Goal: Information Seeking & Learning: Learn about a topic

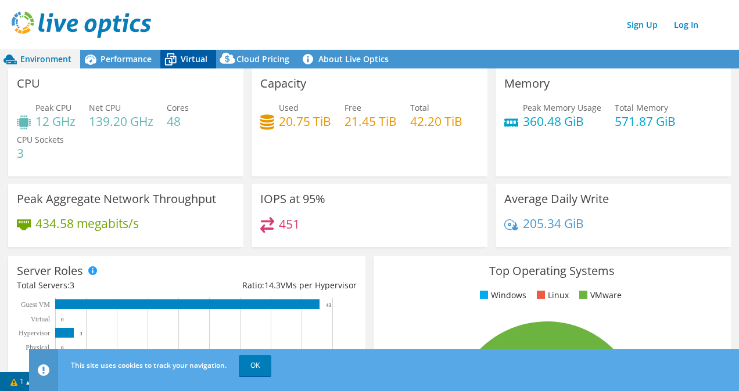
click at [200, 63] on span "Virtual" at bounding box center [194, 58] width 27 height 11
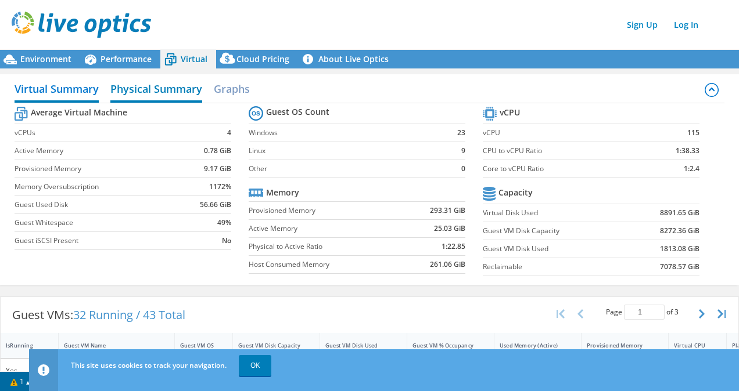
click at [151, 85] on h2 "Physical Summary" at bounding box center [156, 90] width 92 height 26
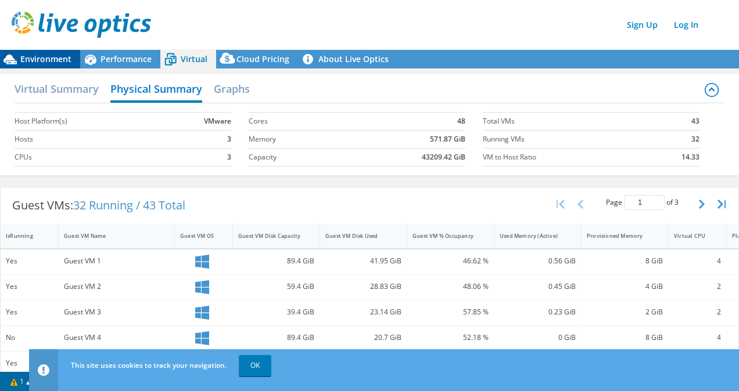
click at [52, 63] on span "Environment" at bounding box center [45, 58] width 51 height 11
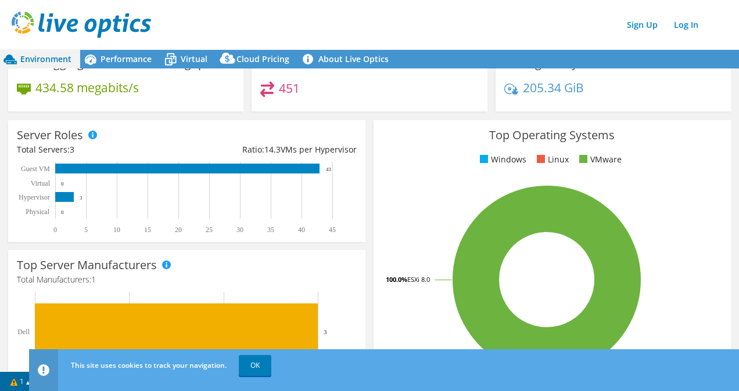
scroll to position [143, 0]
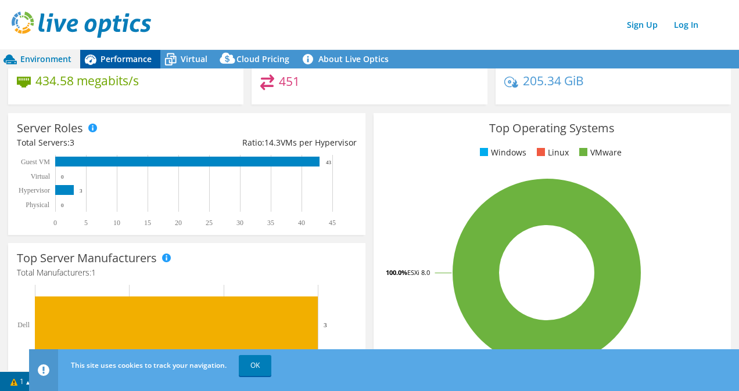
click at [145, 62] on span "Performance" at bounding box center [125, 58] width 51 height 11
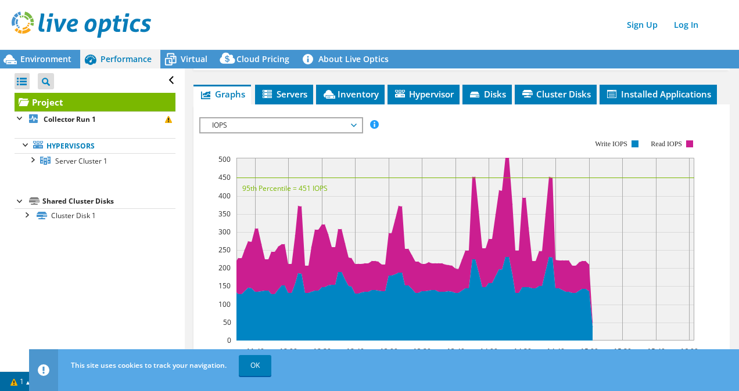
scroll to position [0, 0]
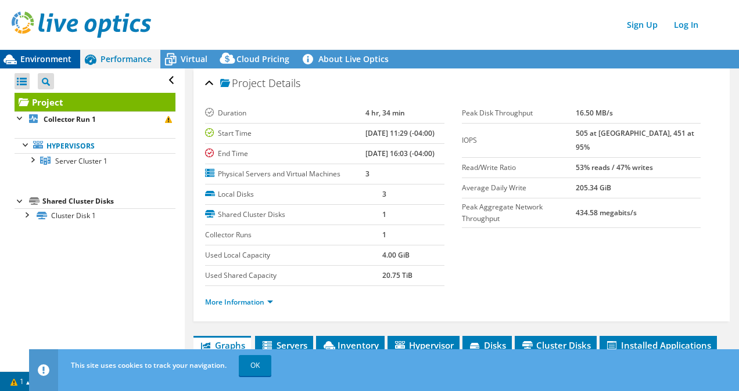
click at [48, 62] on span "Environment" at bounding box center [45, 58] width 51 height 11
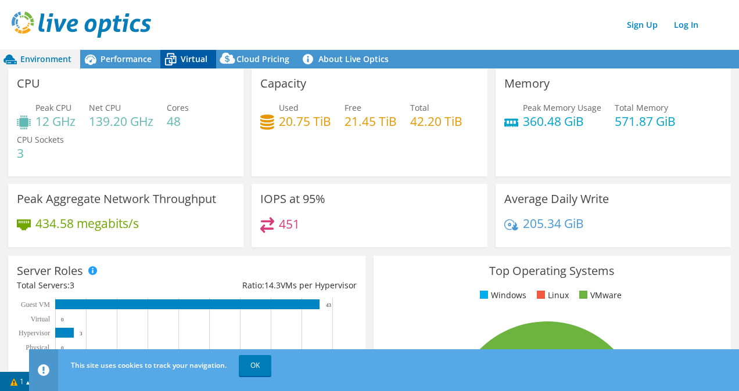
click at [197, 64] on span "Virtual" at bounding box center [194, 58] width 27 height 11
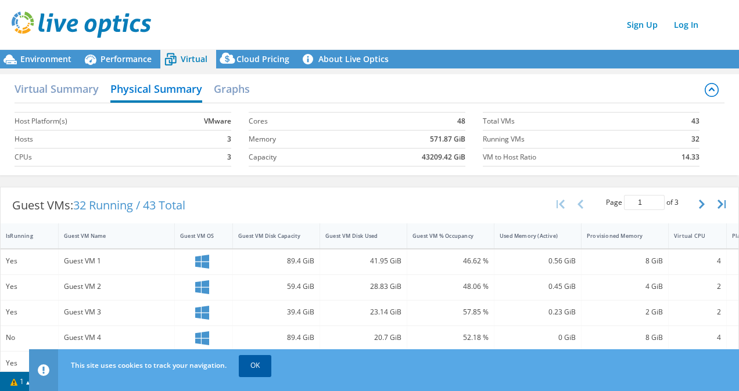
click at [259, 369] on link "OK" at bounding box center [255, 365] width 33 height 21
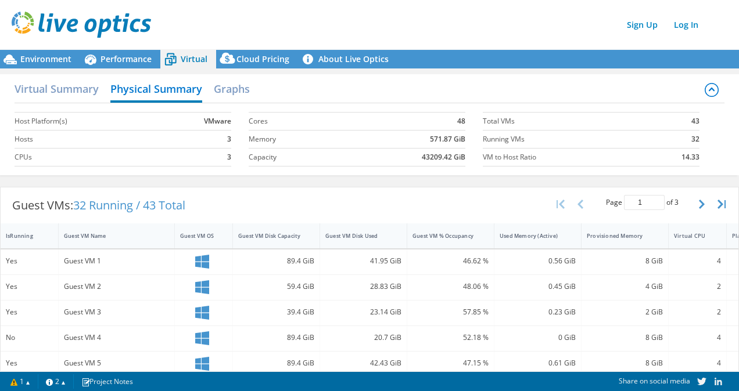
click at [705, 90] on icon at bounding box center [712, 90] width 14 height 14
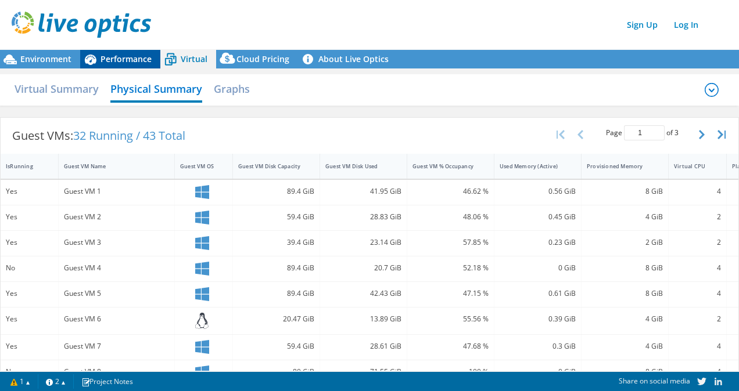
click at [131, 64] on span "Performance" at bounding box center [125, 58] width 51 height 11
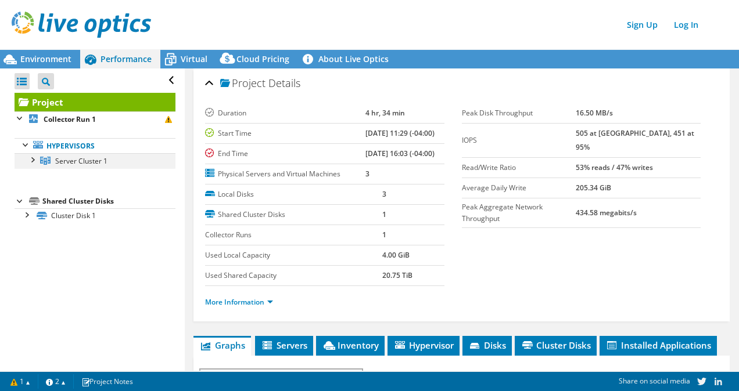
click at [35, 159] on div at bounding box center [32, 159] width 12 height 12
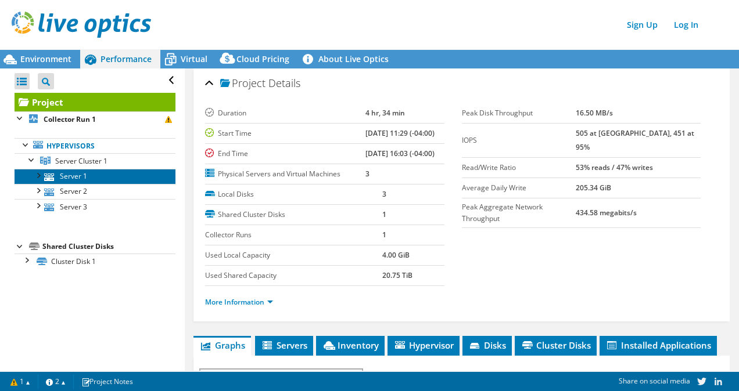
click at [44, 178] on icon at bounding box center [49, 178] width 10 height 8
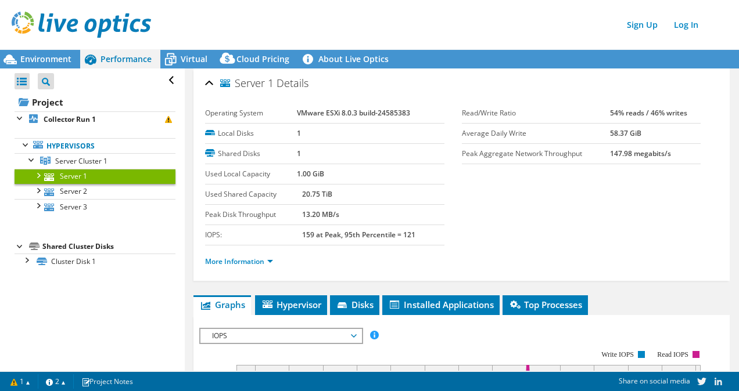
scroll to position [134, 0]
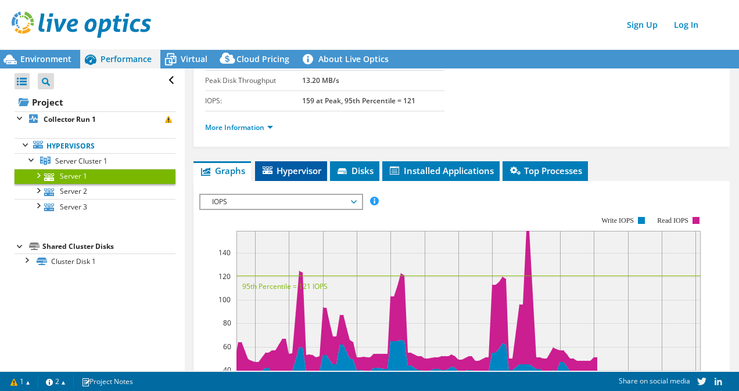
click at [316, 167] on span "Hypervisor" at bounding box center [291, 171] width 60 height 12
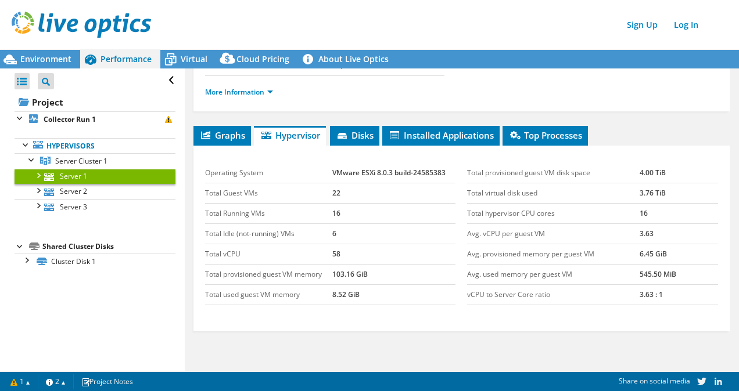
scroll to position [183, 0]
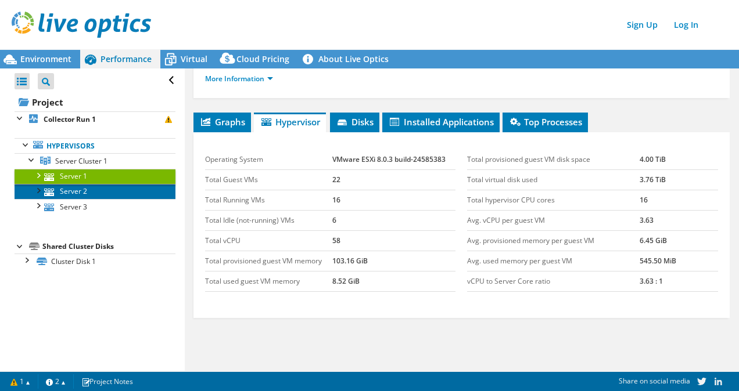
click at [114, 195] on link "Server 2" at bounding box center [95, 191] width 161 height 15
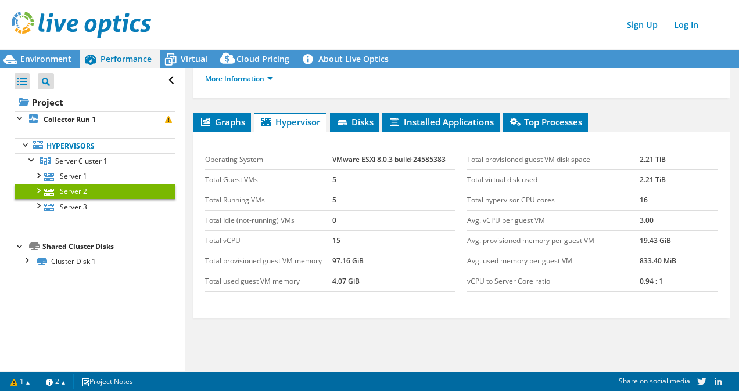
click at [114, 213] on ul "Hypervisors Server Cluster 1 Server 1" at bounding box center [95, 176] width 161 height 99
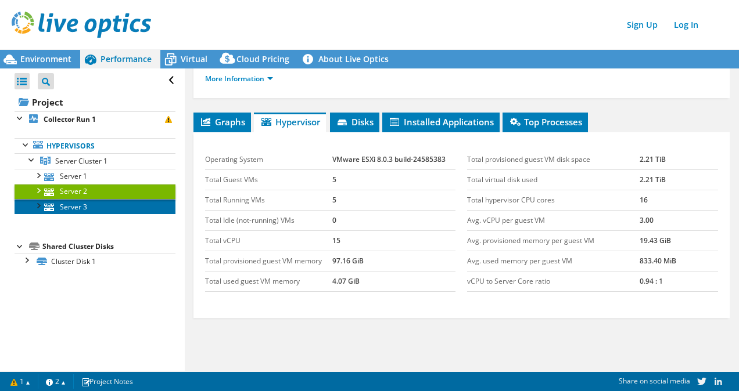
click at [85, 208] on link "Server 3" at bounding box center [95, 206] width 161 height 15
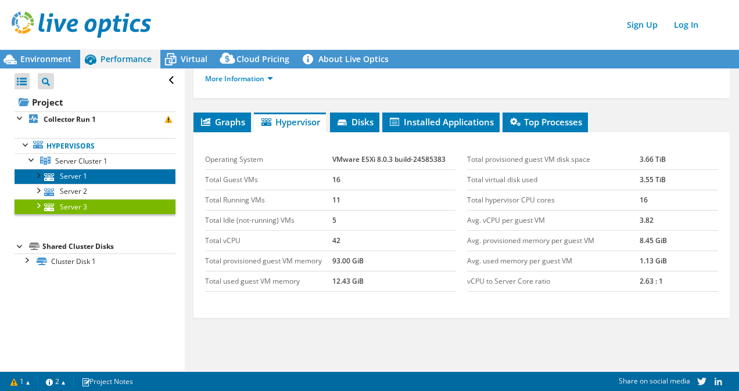
click at [83, 171] on link "Server 1" at bounding box center [95, 176] width 161 height 15
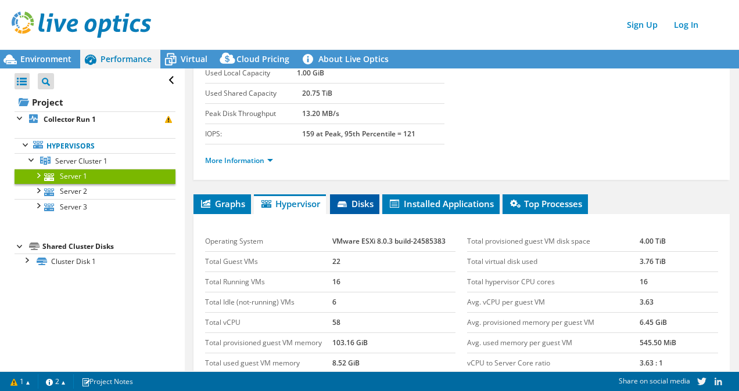
scroll to position [100, 0]
click at [274, 159] on li "More Information" at bounding box center [242, 161] width 75 height 13
click at [264, 158] on link "More Information" at bounding box center [239, 161] width 68 height 10
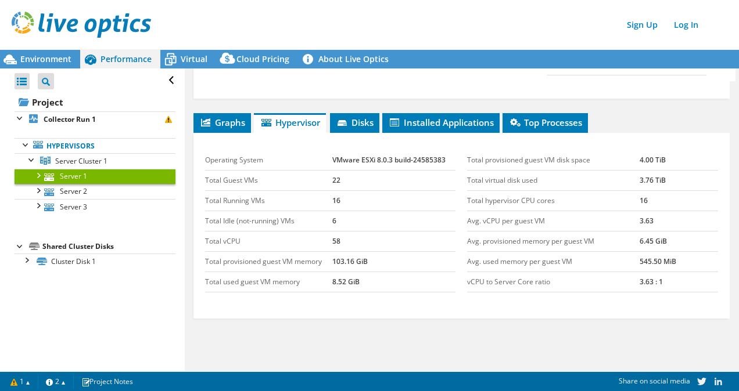
scroll to position [687, 0]
